Goal: Task Accomplishment & Management: Manage account settings

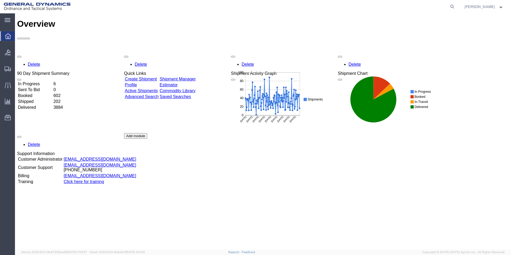
click at [153, 77] on link "Create Shipment" at bounding box center [141, 79] width 32 height 5
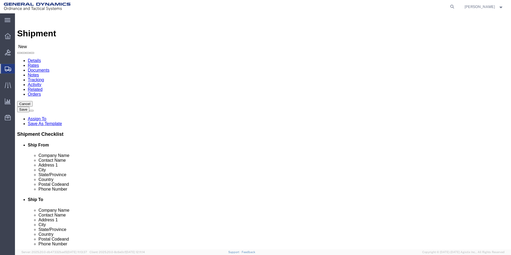
select select
click input "text"
type input "[PERSON_NAME]"
click p "- General Dynamics-Scranton - ([PERSON_NAME]) [STREET_ADDRESS][PERSON_NAME]"
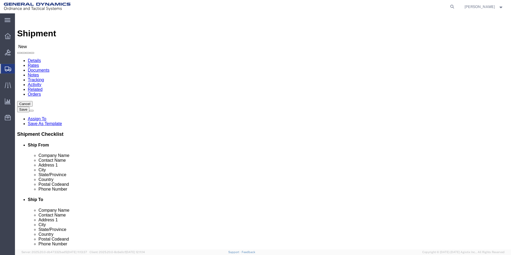
select select
type input "General Dynamics-Scranton"
type input "[PERSON_NAME]"
type input "[STREET_ADDRESS]"
type input "Scranton"
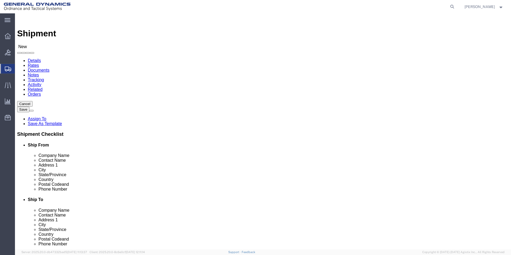
type input "18505"
type input "[PHONE_NUMBER]"
type input "[PERSON_NAME][EMAIL_ADDRESS][PERSON_NAME][DOMAIN_NAME]"
checkbox input "true"
select select "PA"
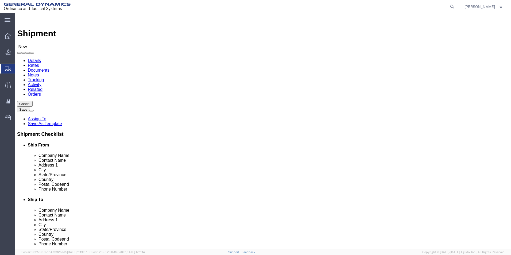
type input "[PERSON_NAME]/[PERSON_NAME]"
click input "text"
type input "PSK Steel"
type input "[PERSON_NAME]"
type input "[STREET_ADDRESS][PERSON_NAME]"
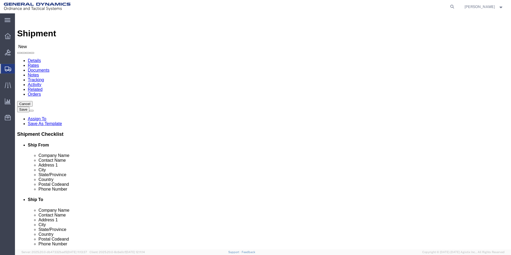
select select
type input "[PERSON_NAME]"
select select
type input "O"
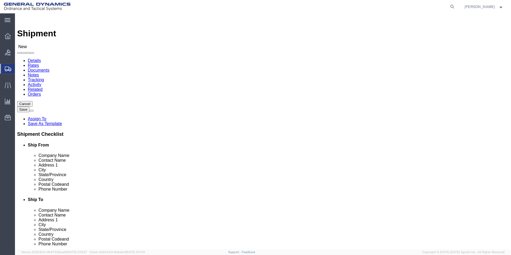
type input "Ohi"
select select
select select "OH"
type input "44425"
select select
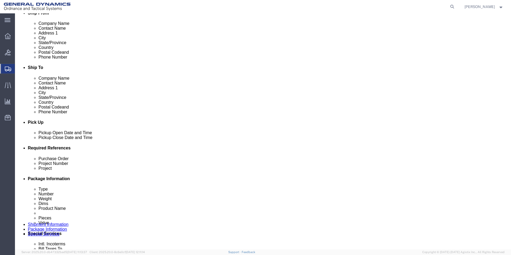
scroll to position [187, 0]
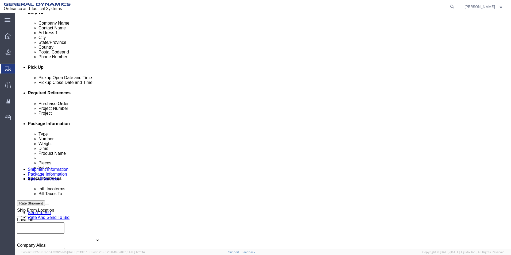
type input "[PHONE_NUMBER]"
click input "text"
type input "na"
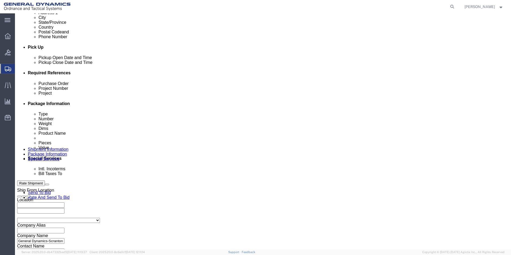
scroll to position [223, 0]
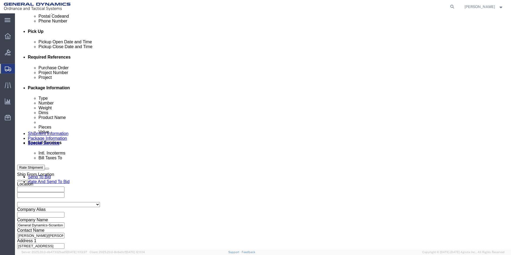
type input "na"
click button "Continue"
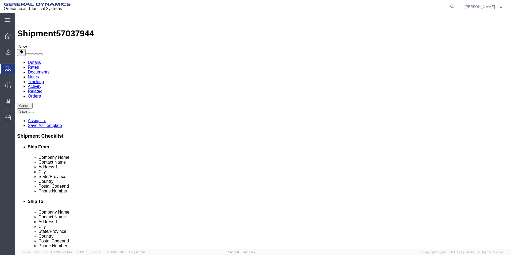
click select "Select Bale(s) Basket(s) Bolt(s) Bottle(s) Buckets Bulk Bundle(s) Can(s) Cardbo…"
select select "ENV"
click select "Select Bale(s) Basket(s) Bolt(s) Bottle(s) Buckets Bulk Bundle(s) Can(s) Cardbo…"
type input "9.50"
type input "12.50"
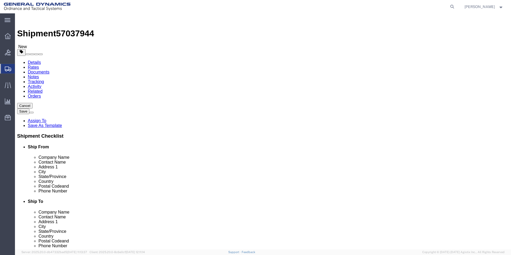
type input "0.25"
type input "1"
click link "Add Content"
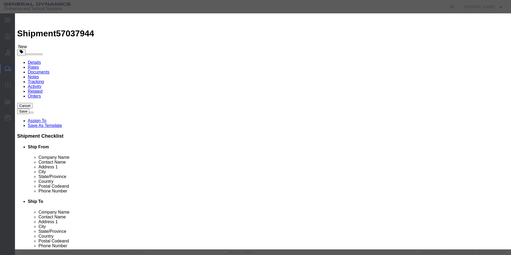
click input "text"
type input "Drawings"
type input "1"
click div "Product Name Drawings Pieces 1 Select Bag Barrels 100Board Feet Bottle Box Blis…"
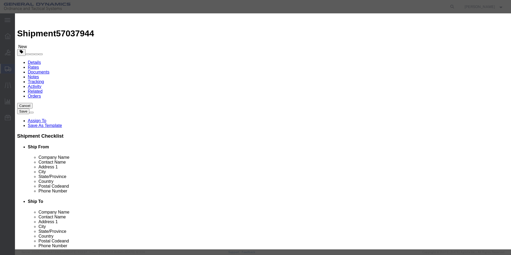
click button "Save & Close"
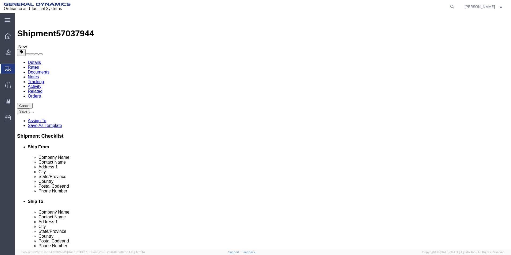
click button "Continue"
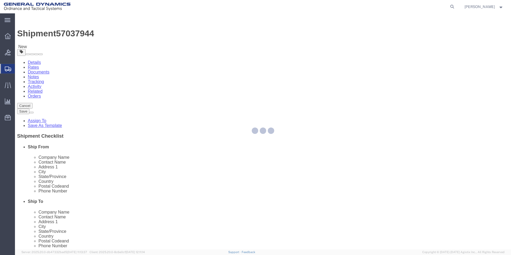
select select
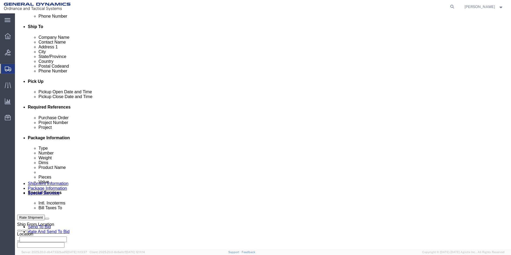
scroll to position [187, 0]
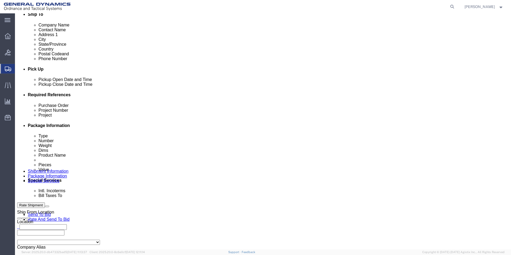
click select "Select Recipient Account Sender/Shipper Third Party Account"
select select "SHIP"
click select "Select Recipient Account Sender/Shipper Third Party Account"
click div "Billing Location Select Select My Profile Location GD-OTS [GEOGRAPHIC_DATA] (Co…"
click button "Rate Shipment"
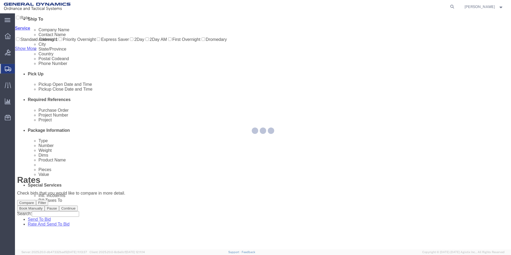
scroll to position [0, 0]
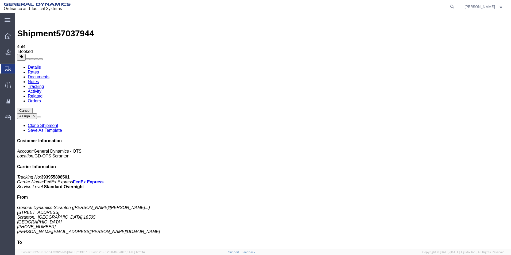
click at [58, 123] on link "Clone Shipment" at bounding box center [43, 125] width 30 height 5
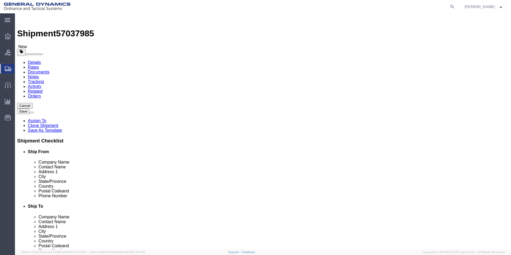
drag, startPoint x: 288, startPoint y: 101, endPoint x: 252, endPoint y: 100, distance: 35.6
click div "Company Name PSK Steel"
type input "J & E Industries"
type input "[PERSON_NAME]"
type input "[STREET_ADDRESS][US_STATE]"
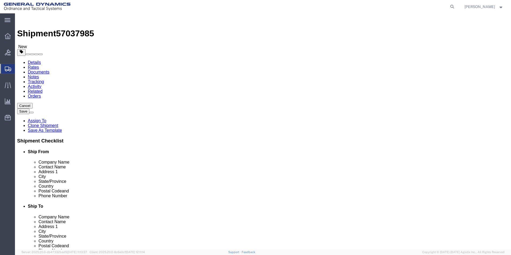
type input "Jermyn"
type input "P"
type input "Pen"
select select "PA"
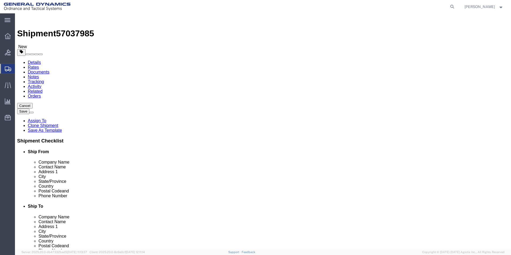
type input "18433"
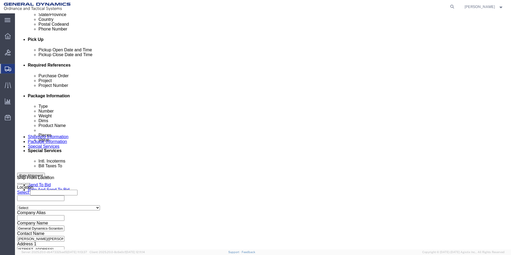
scroll to position [223, 0]
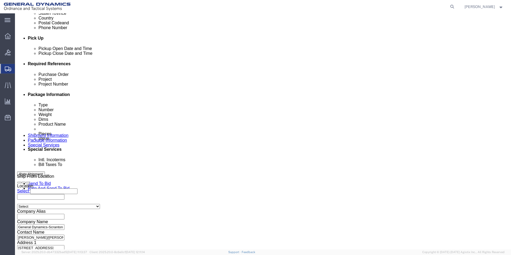
type input "[PHONE_NUMBER]"
click button "Continue"
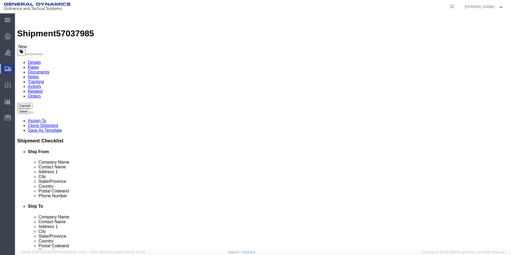
click button "Continue"
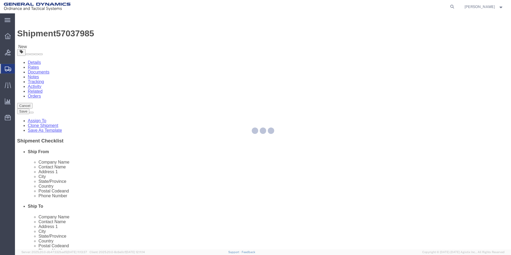
select select
select select "DEPARTMENT"
select select "1763981"
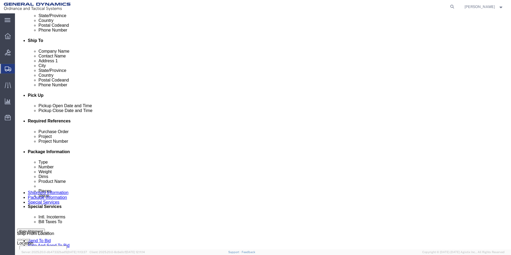
scroll to position [214, 0]
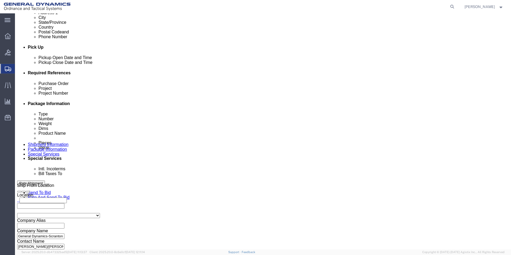
drag, startPoint x: 97, startPoint y: 139, endPoint x: 97, endPoint y: 144, distance: 4.8
click select "Select Recipient Account Sender/Shipper Third Party Account"
select select "SHIP"
click select "Select Recipient Account Sender/Shipper Third Party Account"
click div "Billing Location Select Select My Profile Location GD-OTS [GEOGRAPHIC_DATA] (Co…"
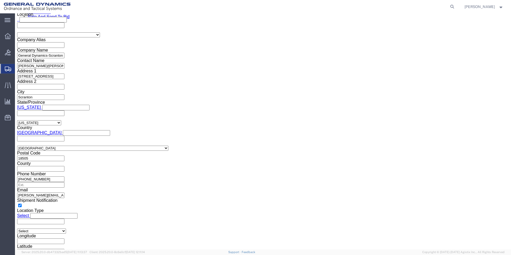
scroll to position [428, 0]
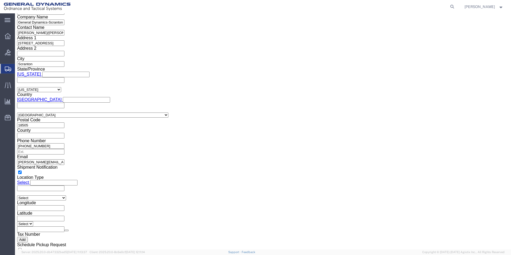
click button "Rate Shipment"
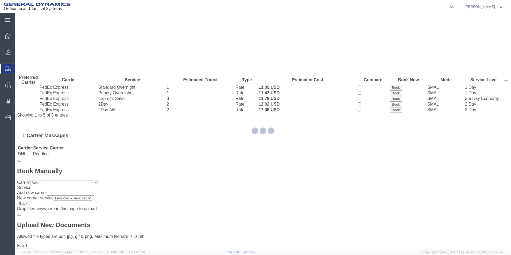
scroll to position [0, 0]
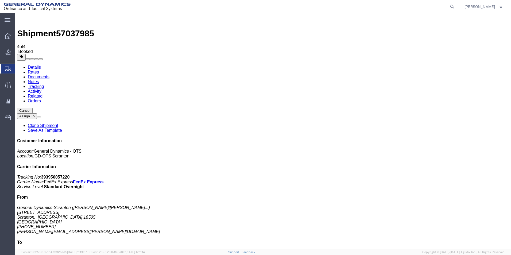
click at [58, 123] on link "Clone Shipment" at bounding box center [43, 125] width 30 height 5
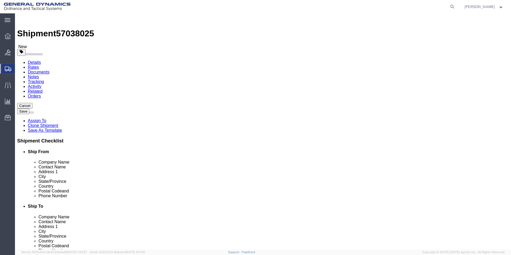
drag, startPoint x: 298, startPoint y: 101, endPoint x: 235, endPoint y: 102, distance: 63.1
click div "Company Name J & E Industries"
type input "Spec Tool"
type input "[PERSON_NAME]"
type input "[STREET_ADDRESS]"
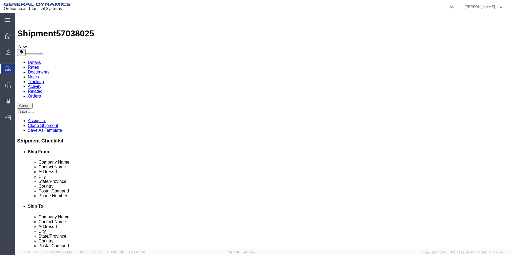
type input "Sparta"
type input "M"
type input "Mi"
type input "Mich"
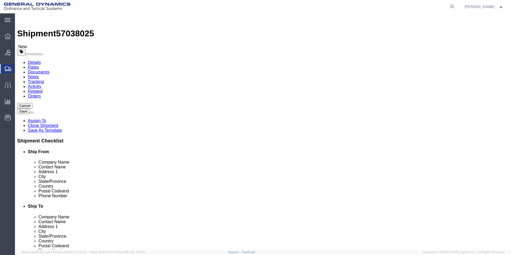
select select "MI"
type input "49345"
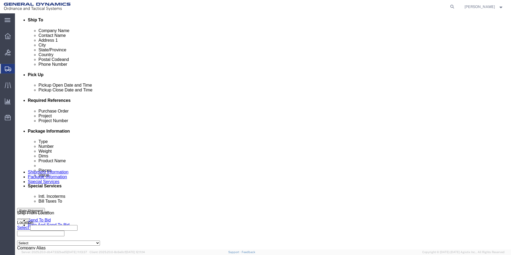
scroll to position [223, 0]
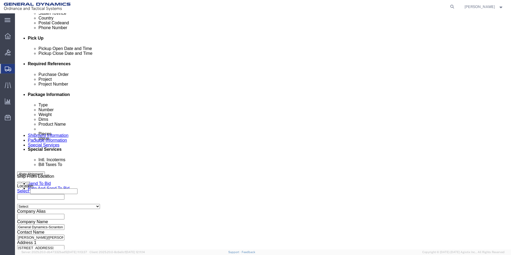
type input "[PHONE_NUMBER]"
click button "Continue"
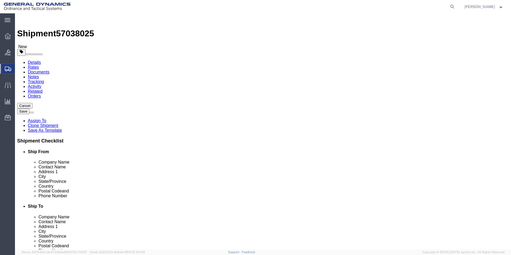
click button "Continue"
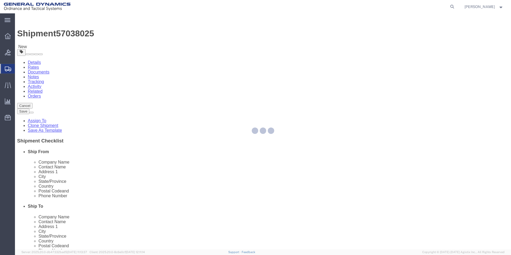
select select
select select "DEPARTMENT"
select select "1763981"
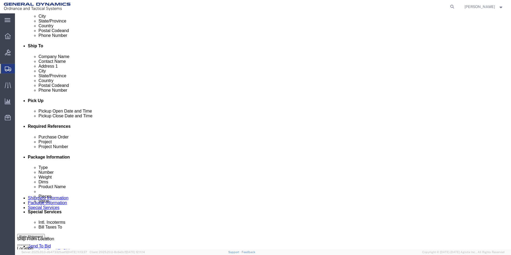
scroll to position [214, 0]
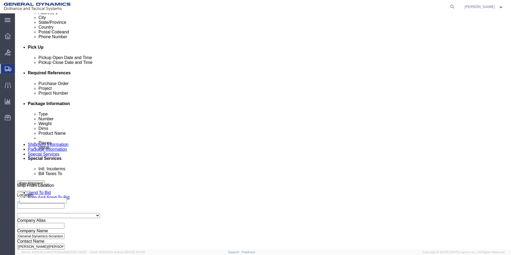
click select "Select Recipient Account Sender/Shipper Third Party Account"
select select "SHIP"
click select "Select Recipient Account Sender/Shipper Third Party Account"
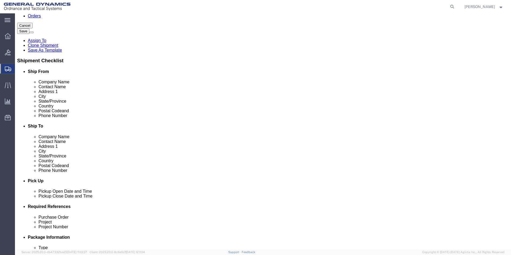
click icon
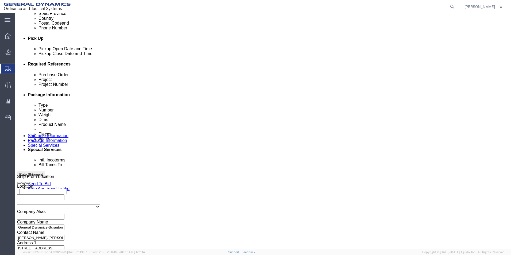
scroll to position [223, 0]
click input "na"
drag, startPoint x: 206, startPoint y: 107, endPoint x: 176, endPoint y: 108, distance: 30.0
click div "Project na"
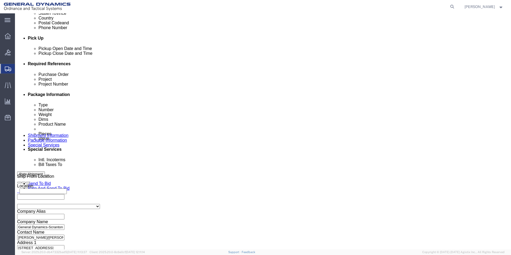
drag, startPoint x: 241, startPoint y: 106, endPoint x: 194, endPoint y: 107, distance: 47.6
click input "120MM BLISS 1 FORGING"
type input "120MM BLISS 1 FORGING"
click button "Continue"
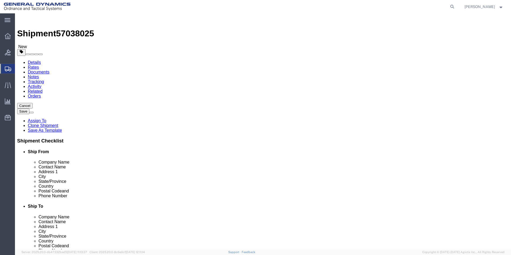
click button "Continue"
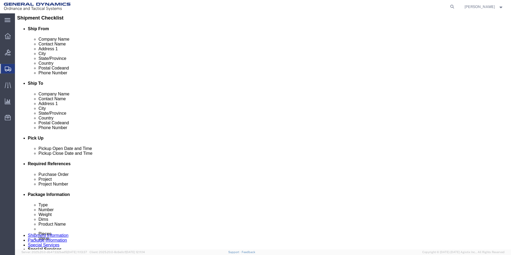
scroll to position [214, 0]
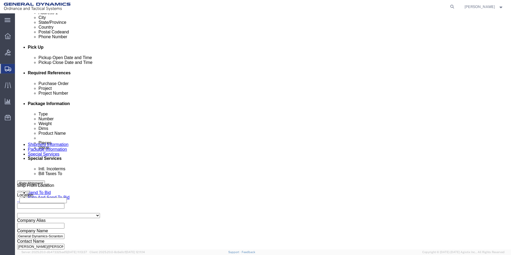
click button "Rate Shipment"
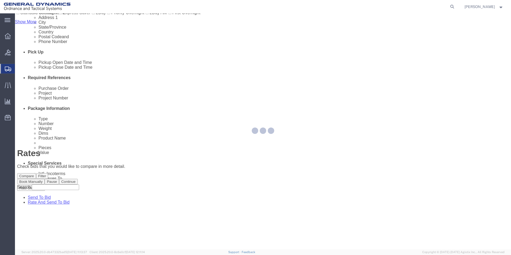
scroll to position [0, 0]
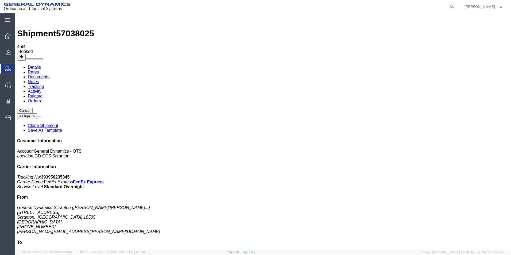
click at [58, 123] on link "Clone Shipment" at bounding box center [43, 125] width 30 height 5
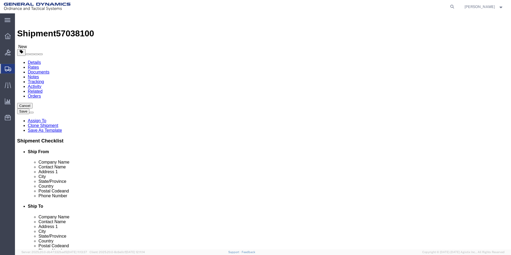
drag, startPoint x: 287, startPoint y: 99, endPoint x: 239, endPoint y: 101, distance: 47.6
click div "Company Name Spec Tool"
type input "d"
type input "DW MACHINE"
type input "[PERSON_NAME]"
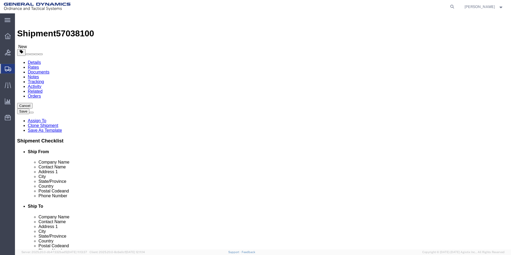
type input "[STREET_ADDRESS]"
type input "DRUMS"
type input "P"
type input "PEN"
select select "PA"
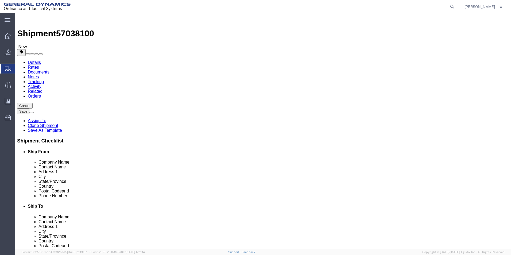
type input "18222"
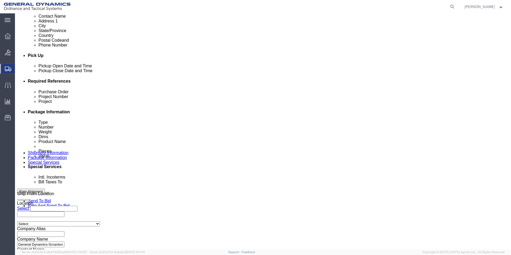
scroll to position [223, 0]
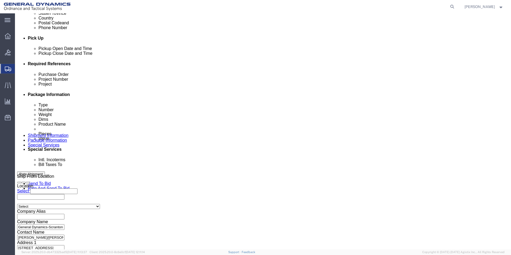
type input "[PHONE_NUMBER]"
click button "Continue"
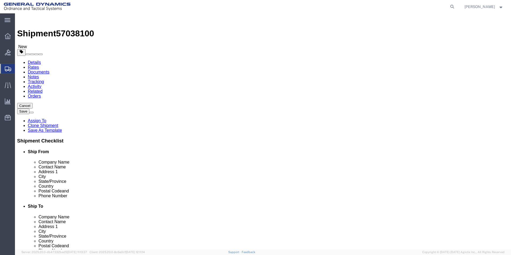
click button "Continue"
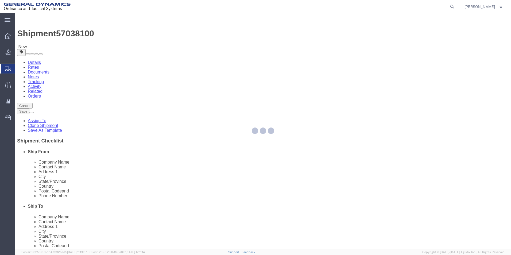
select select
select select "DEPARTMENT"
select select "1763981"
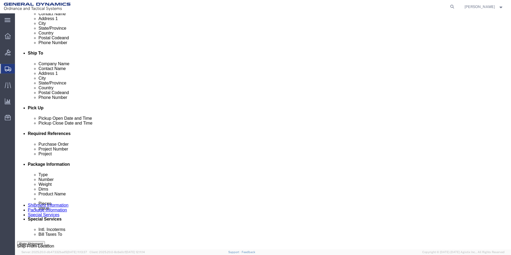
scroll to position [241, 0]
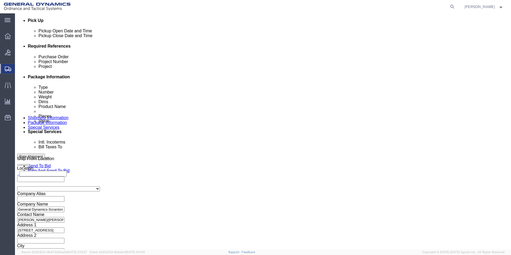
click select "Select Recipient Account Sender/Shipper Third Party Account"
select select "SHIP"
click select "Select Recipient Account Sender/Shipper Third Party Account"
click div "Billing Location Select Select My Profile Location GD-OTS [GEOGRAPHIC_DATA] (Co…"
click button "Rate Shipment"
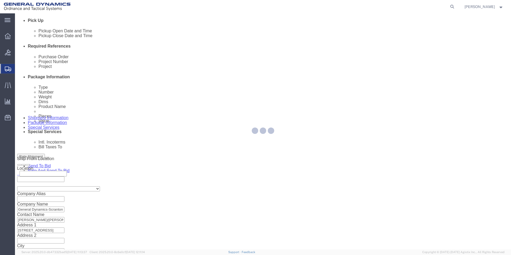
scroll to position [0, 0]
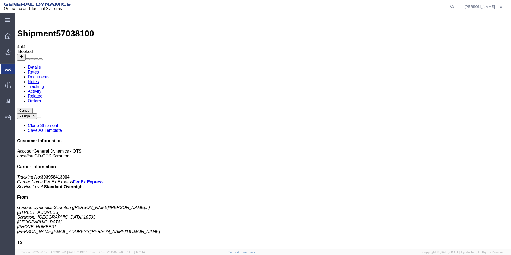
click at [456, 6] on icon at bounding box center [452, 6] width 7 height 7
type input "55761809"
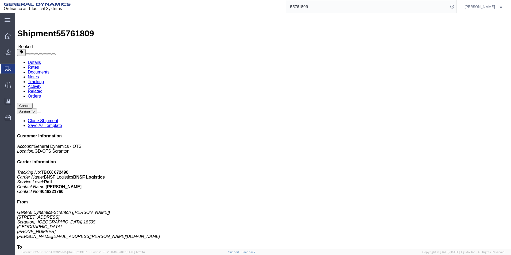
click link "Clone Shipment"
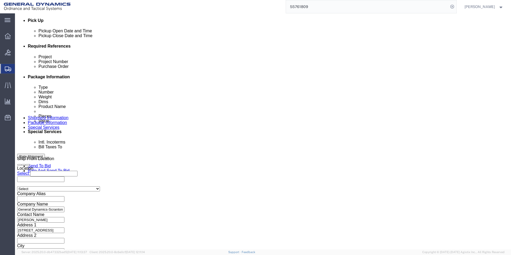
scroll to position [214, 0]
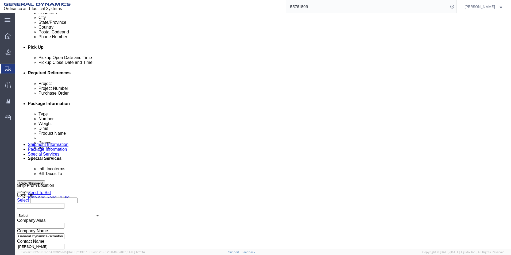
click input "SOP25E207-017"
drag, startPoint x: 82, startPoint y: 125, endPoint x: 117, endPoint y: 128, distance: 34.4
click div "SOP25E207-017 Remove this reference"
drag, startPoint x: 100, startPoint y: 125, endPoint x: 61, endPoint y: 124, distance: 38.8
click div "Select Account Type Activity ID Airline Appointment Number ASN Batch Request # …"
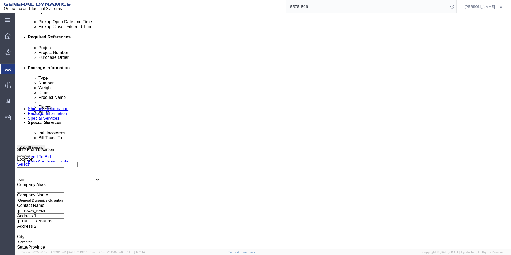
scroll to position [251, 0]
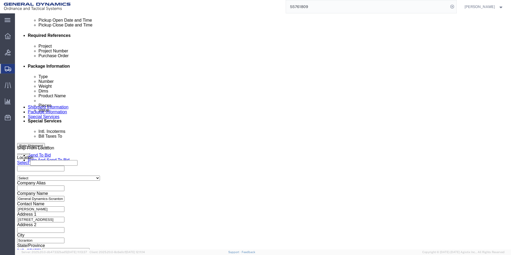
type input "SOP25J208-001"
click button "Continue"
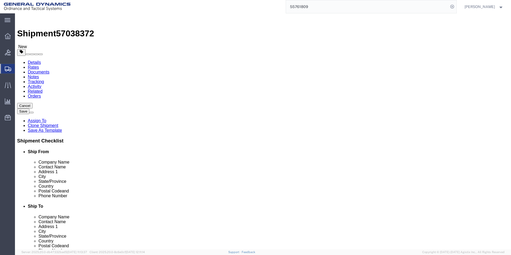
click div "Pieces: 2304.00 Each Total value: 93506.49 USD"
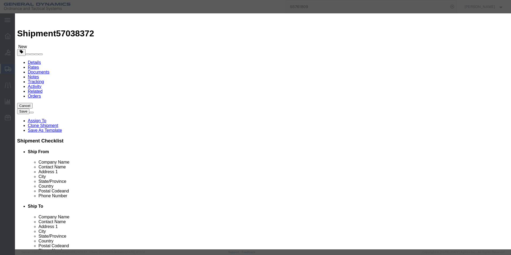
drag, startPoint x: 195, startPoint y: 81, endPoint x: 168, endPoint y: 81, distance: 27.0
click textarea "LOT # SOP25E207-017 RAILCAR BNSF 761285 SEAL#'S 2428406, 2428407, 2428408, 2428…"
paste textarea "J208-001"
drag, startPoint x: 238, startPoint y: 83, endPoint x: 215, endPoint y: 83, distance: 22.7
click textarea "LOT # SOP25E207-017 RAILCAR BNSF 761285 SEAL#'S 2428406, 2428407, 2428408, 2428…"
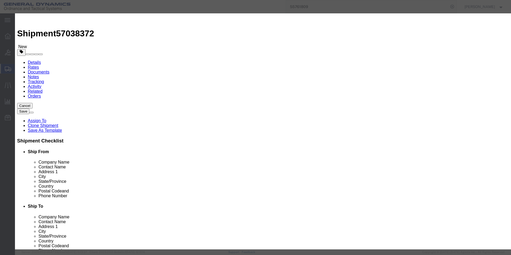
click textarea "LOT # SOP25E207-017 RAILCAR BNSF 761285 SEAL#'S 2428406, 2428407, 2428408, 2428…"
type textarea "LOT # SOP25J208-001 RAILCAR TBOX675059 SEAL#'S 2428725, 2428726, 2428727, 24287…"
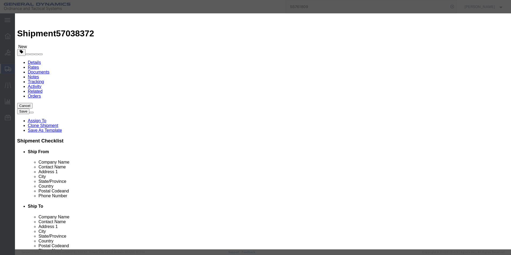
drag, startPoint x: 358, startPoint y: 45, endPoint x: 330, endPoint y: 45, distance: 27.3
click textarea "EMPTY PROJECTILE M795 BODIES DWG# 9326055-1 LOT SOP25E207-017 288 PALLETS= 2304…"
paste textarea "J208-001"
type textarea "EMPTY PROJECTILE M795 BODIES DWG# 9326055-1 LOT SOP25J208-001 288 PALLETS= 2304…"
click textarea "LOT # SOP25E207-017 RAILCAR BNSF 761285 SEAL#'S 2428406, 2428407, 2428408, 2428…"
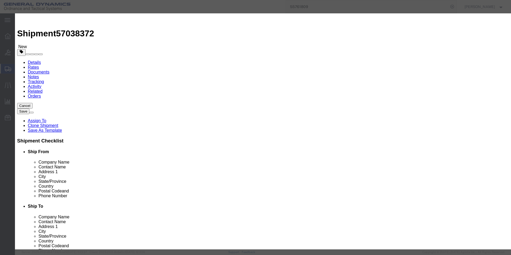
click button "Save & Close"
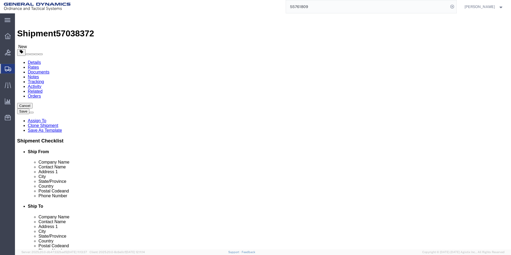
click button "Continue"
drag, startPoint x: 201, startPoint y: 112, endPoint x: 238, endPoint y: 140, distance: 46.8
click div "Services Select one or more Air Ride Truck Blanket Wrap Carnet Consolidated Shi…"
paste textarea "J208-001 RAILCAR TBOX675059 SEAL#'S 2428725, 2428726, 2428727, 2428728"
click textarea "LOT # SOP25E207-017 RAILCAR BNSF 761285 SEAL#'S 2428406, 2428407, 2428408, 2428…"
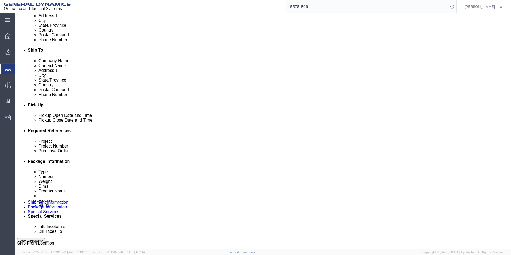
scroll to position [187, 0]
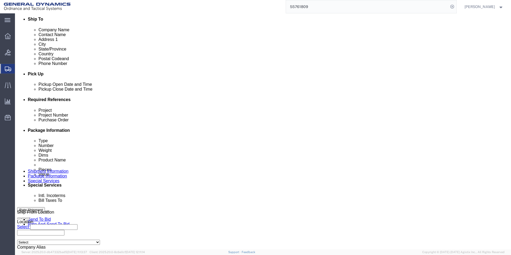
type textarea "LOT # SOP25J208-001 RAILCAR TBOX 675059 SEAL#'S 2428725, 2428726, 2428727, 2428…"
click select "Select Recipient Account Sender/Shipper Third Party Account"
select select "SHIP"
click select "Select Recipient Account Sender/Shipper Third Party Account"
click div "Billing Location Select Select My Profile Location GD-OTS Anniston (Commerce) G…"
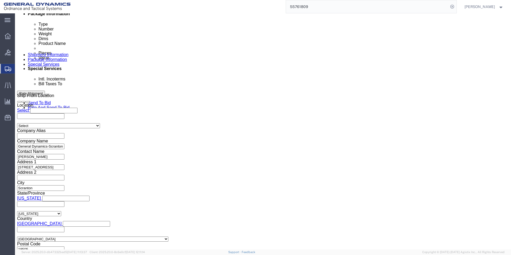
scroll to position [241, 0]
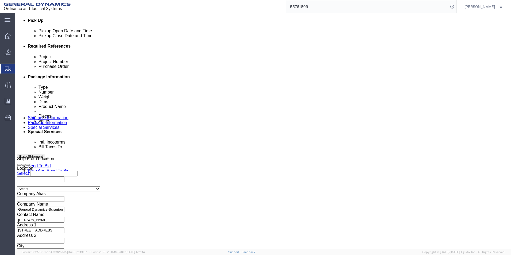
click button "Rate Shipment"
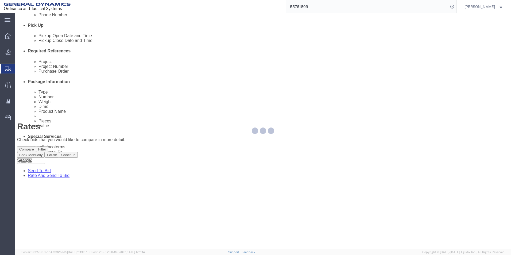
scroll to position [0, 0]
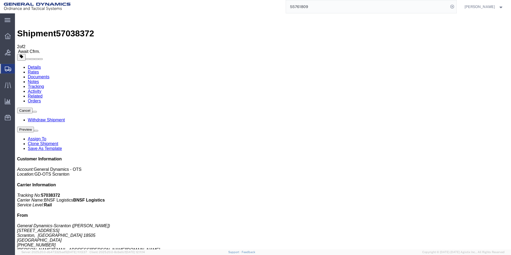
click at [58, 141] on link "Clone Shipment" at bounding box center [43, 143] width 30 height 5
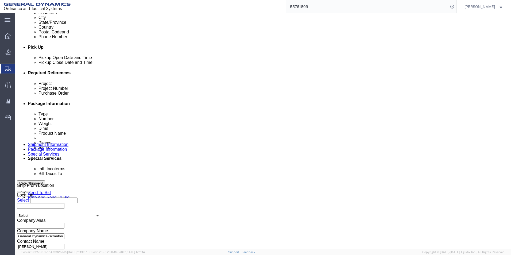
scroll to position [251, 0]
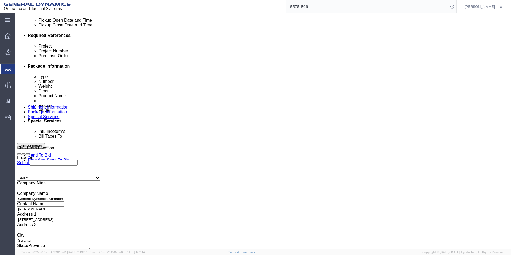
click button "Continue"
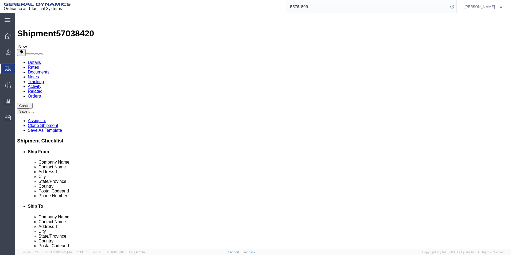
click div "Pieces: 2304.00 Each Total value: 93506.49 USD"
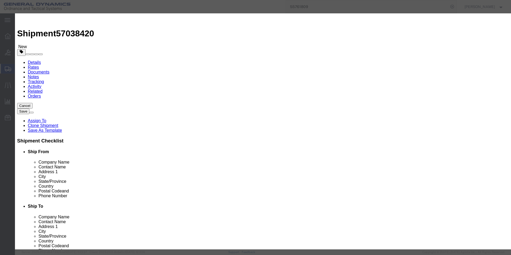
click textarea "LOT # SOP25J208-001 RAILCAR TBOX675059 SEAL#'S 2428725, 2428726, 2428727, 24287…"
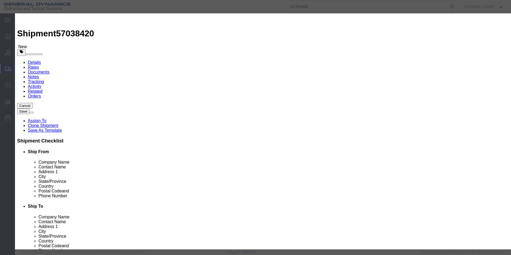
click textarea "LOT # SOP25J208-001 RAILCAR TBOX675059 SEAL#'S 2428725, 2428726, 2428727, 24287…"
drag, startPoint x: 237, startPoint y: 87, endPoint x: 150, endPoint y: 84, distance: 87.0
click div "Transport Notes LOT # SOP25J208-001 RAILCAR TBOX675059 SEAL#'S 2428725, 2428726…"
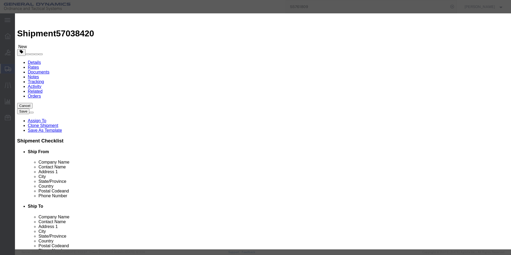
type textarea "LOT # SOP25J208-001 RAILCAR TBOX 644955 SEAL#'S 2428727, 2428728, 2428729, 2428…"
click button "Save & Close"
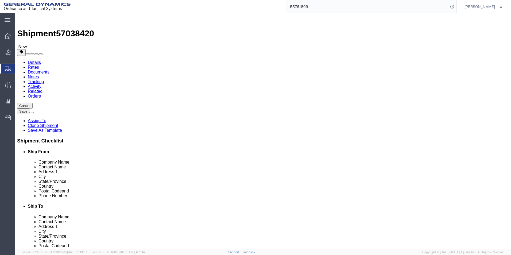
click button "Continue"
drag, startPoint x: 238, startPoint y: 129, endPoint x: 189, endPoint y: 107, distance: 54.6
click div "Pickup Instructions Select one or more Crane Required Driver Assisted Loading F…"
paste textarea "44955 SEAL#'S 2428727, 2428728, 2428729, 2428730"
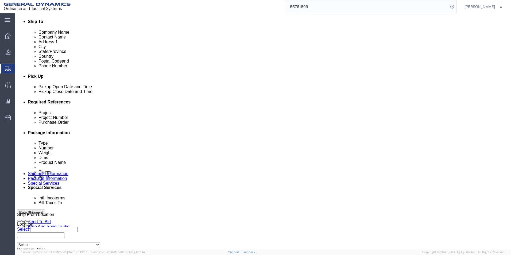
scroll to position [187, 0]
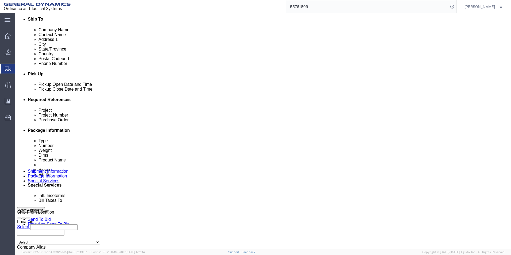
type textarea "LOT # SOP25J208-001 RAILCAR TBOX 644955 SEAL#'S 2428727, 2428728, 2428729, 2428…"
drag, startPoint x: 113, startPoint y: 164, endPoint x: 113, endPoint y: 168, distance: 4.6
click select "Select Recipient Account Sender/Shipper Third Party Account"
select select "SHIP"
click select "Select Recipient Account Sender/Shipper Third Party Account"
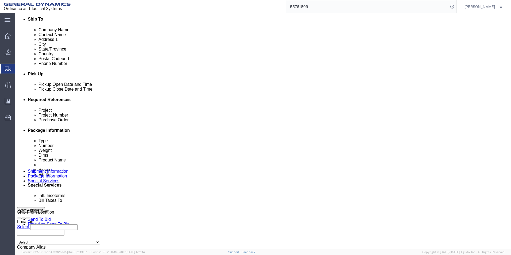
click div "Billing Location Select Select My Profile Location GD-OTS Anniston (Commerce) G…"
click button "Rate Shipment"
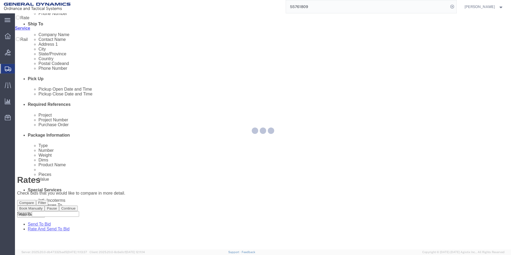
scroll to position [0, 0]
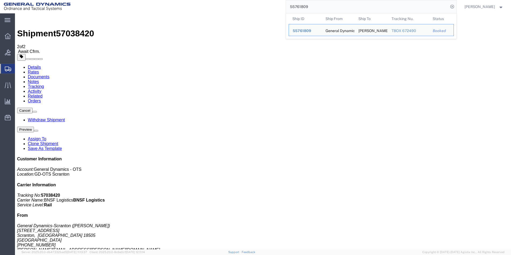
click at [318, 7] on input "55761809" at bounding box center [367, 6] width 163 height 13
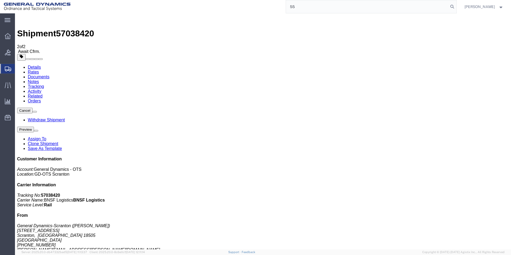
click at [271, 7] on div "55" at bounding box center [265, 6] width 383 height 13
paste input "7038372"
type input "57038372"
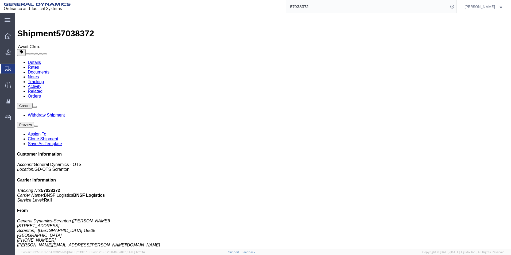
drag, startPoint x: 456, startPoint y: 34, endPoint x: 441, endPoint y: 21, distance: 20.1
click button "Cancel"
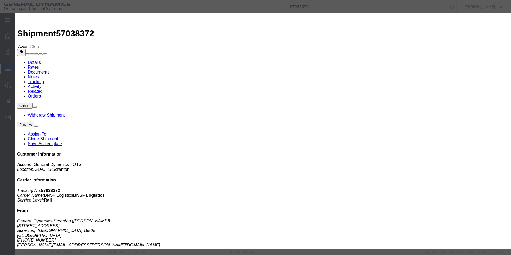
click button "Yes"
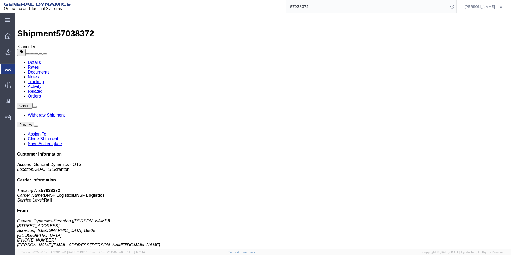
click div
click span
click link "Clone Shipment"
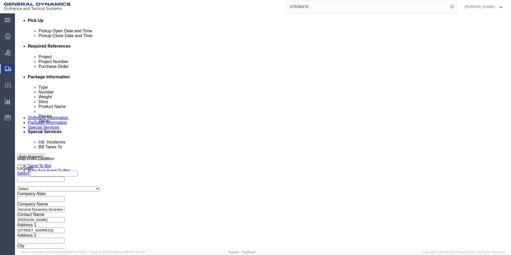
scroll to position [251, 0]
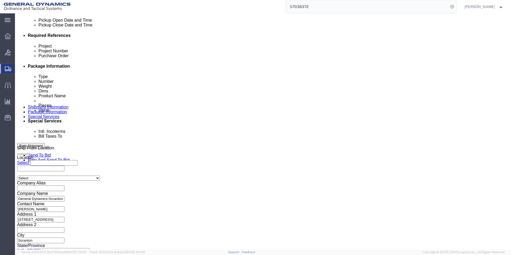
click button "Continue"
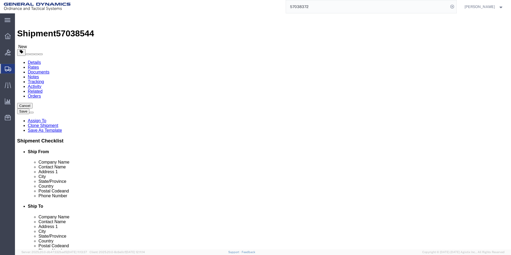
drag, startPoint x: 86, startPoint y: 165, endPoint x: 181, endPoint y: 140, distance: 98.6
click div "Pieces: 2304.00 Each Total value: 93506.49 USD"
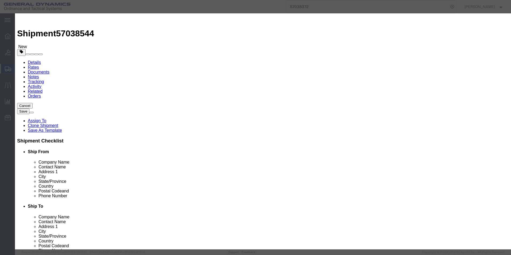
click textarea "LOT # SOP25J208-001 RAILCAR TBOX675059 SEAL#'S 2428725, 2428726, 2428727, 24287…"
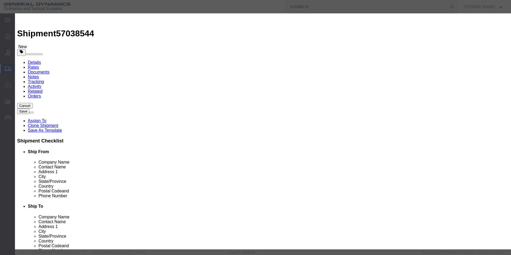
click textarea "LOT # SOP25J208-001 RAILCAR TBOX675059 SEAL#'S 2428725, 2428726, 2428727, 24287…"
type textarea "LOT # SOP25J208-001 RAILCAR TBOX675059 SEAL#'S 2428723, 2428724, 2428725, 24287…"
click button "Save & Close"
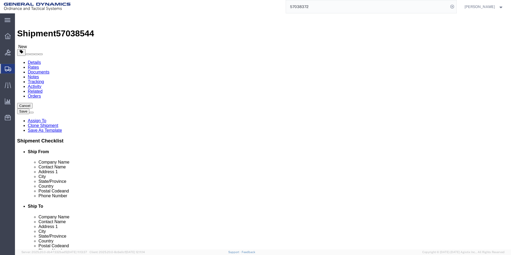
click button "Continue"
drag, startPoint x: 237, startPoint y: 130, endPoint x: 193, endPoint y: 107, distance: 50.1
click div "Pickup Instructions Select one or more Crane Required Driver Assisted Loading F…"
paste textarea "675059 SEAL#'S 2428723, 2428724, 2428725, 2428726"
click textarea "LOT # SOP25J208-001 RAILCAR TBOX 675059 SEAL#'S 2428725, 2428726, 2428727, 2428…"
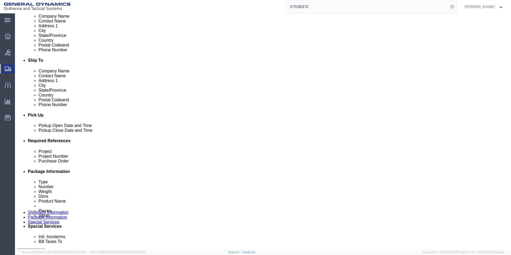
scroll to position [187, 0]
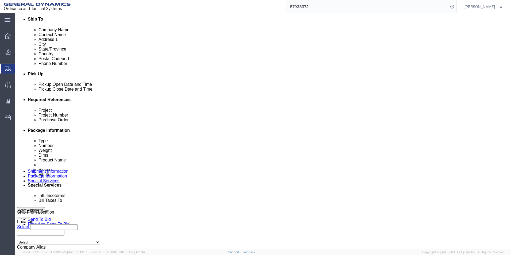
type textarea "LOT # SOP25J208-001 RAILCAR TBOX 675059 SEAL#'S 2428723, 2428724, 2428725, 2428…"
drag, startPoint x: 104, startPoint y: 165, endPoint x: 105, endPoint y: 170, distance: 5.4
click select "Select Recipient Account Sender/Shipper Third Party Account"
select select "SHIP"
click select "Select Recipient Account Sender/Shipper Third Party Account"
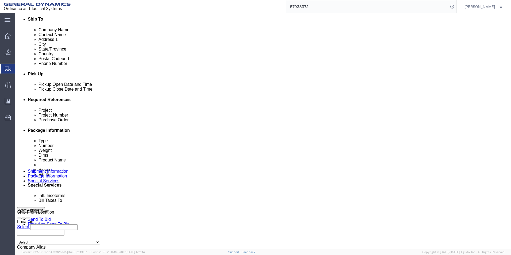
click div "Billing Location Select Select My Profile Location GD-OTS Anniston (Commerce) G…"
click button "Rate Shipment"
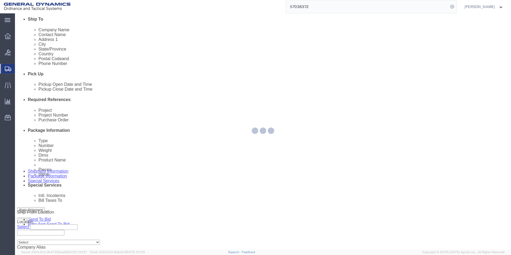
scroll to position [0, 0]
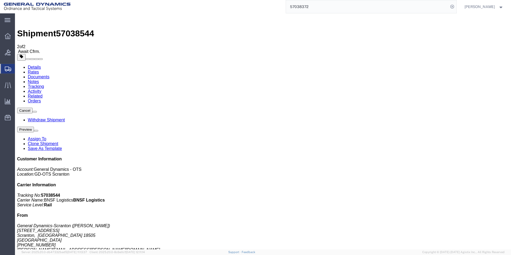
click at [323, 5] on input "57038372" at bounding box center [367, 6] width 163 height 13
type input "57038420"
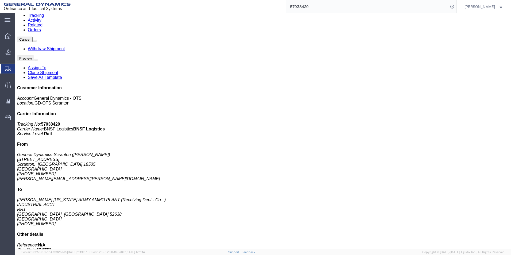
scroll to position [100, 0]
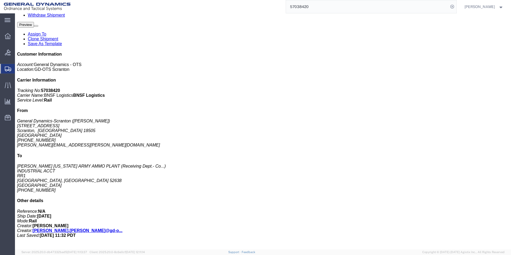
drag, startPoint x: 87, startPoint y: 198, endPoint x: 3, endPoint y: 189, distance: 85.2
click div "Handling Options Additional Pickup Instructions: LOT # SOP25J208-001 RAILCAR TB…"
drag, startPoint x: 56, startPoint y: 194, endPoint x: 62, endPoint y: 193, distance: 5.1
click b "LOT # SOP25J208-001 RAILCAR TBOX 644955 SEAL#'S 2428727, 2428728, 2428729, 2428…"
click div "Handling Options Additional Pickup Instructions: LOT # SOP25J208-001 RAILCAR TB…"
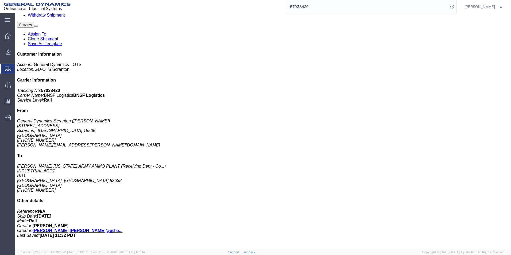
drag, startPoint x: 6, startPoint y: 197, endPoint x: 86, endPoint y: 198, distance: 79.7
click b "LOT # SOP25J208-001 RAILCAR TBOX 644955 SEAL#'S 2428727, 2428728, 2428729, 2428…"
copy b "SEAL#'S 2428727, 2428728, 2428729, 2428730"
